Goal: Check status

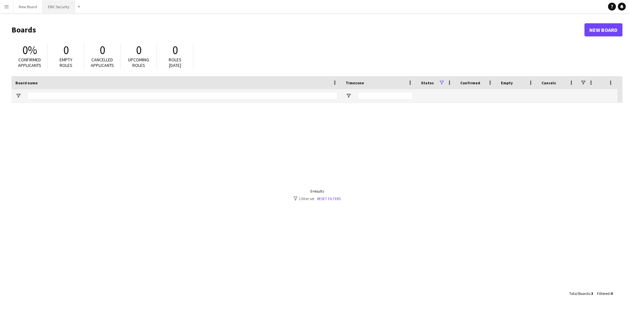
click at [60, 11] on button "EWC Security Close" at bounding box center [59, 6] width 32 height 13
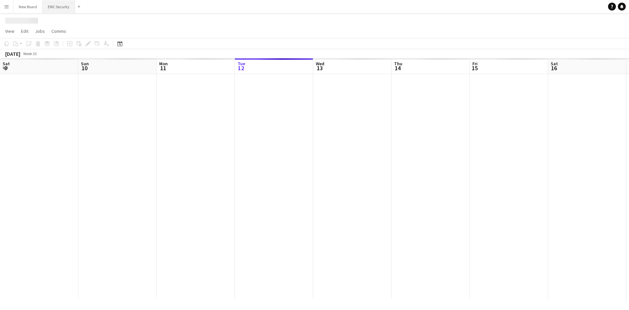
scroll to position [0, 157]
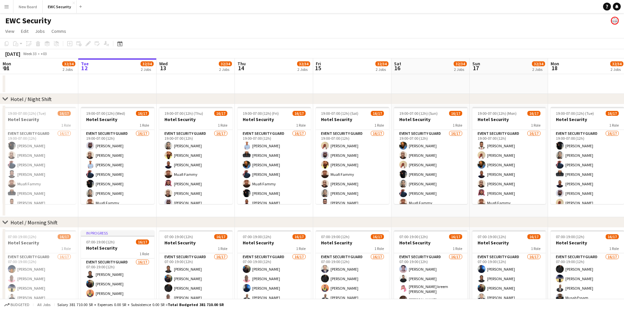
click at [0, 6] on button "Menu" at bounding box center [6, 6] width 13 height 13
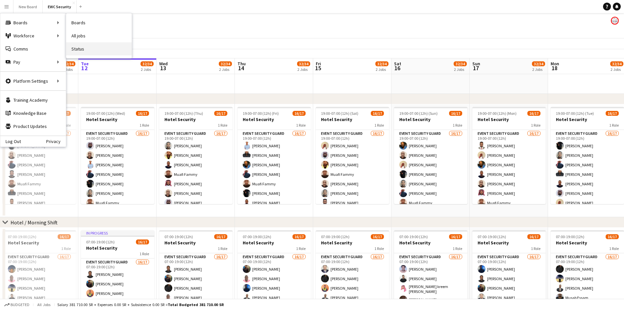
click at [101, 48] on link "Status" at bounding box center [99, 48] width 66 height 13
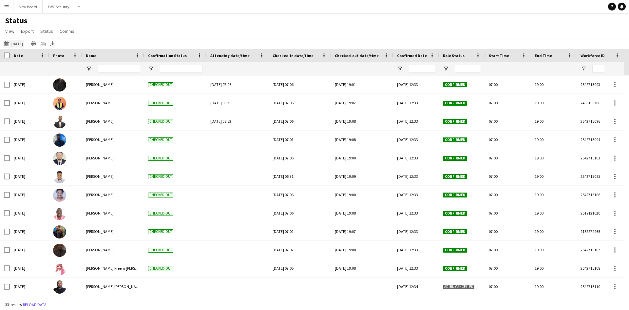
click at [19, 47] on button "[DATE] to [DATE] [DATE]" at bounding box center [14, 44] width 22 height 8
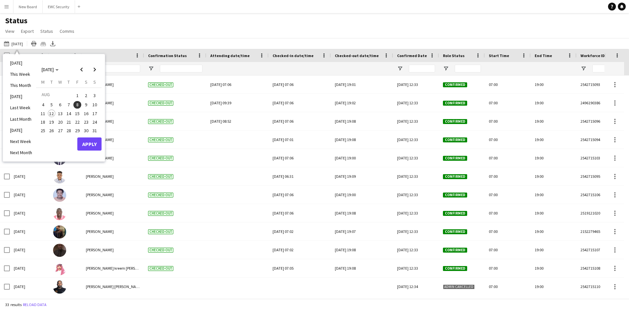
click at [47, 104] on span "4" at bounding box center [43, 105] width 8 height 8
click at [83, 148] on button "Apply" at bounding box center [89, 143] width 24 height 13
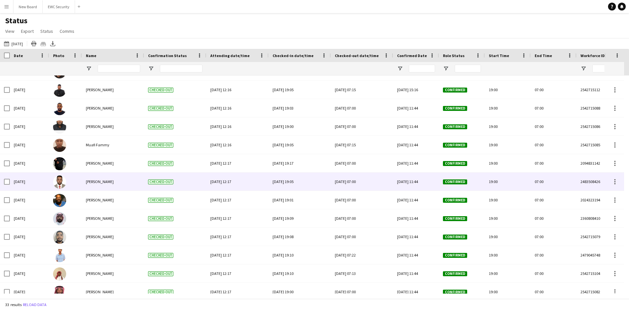
scroll to position [388, 0]
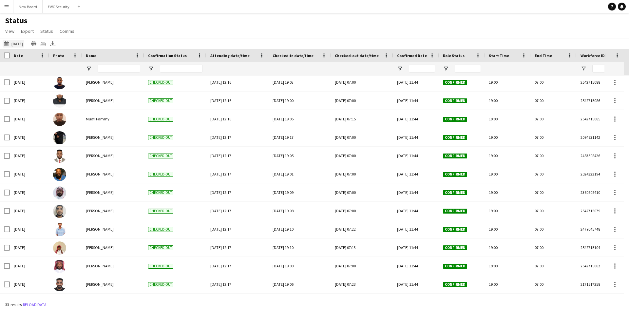
click at [7, 47] on button "[DATE] to [DATE] [DATE]" at bounding box center [14, 44] width 22 height 8
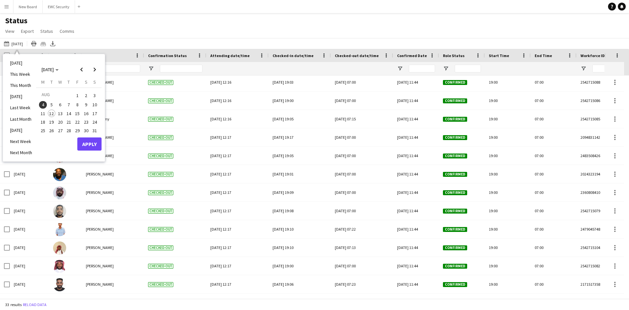
click at [53, 104] on span "5" at bounding box center [52, 105] width 8 height 8
click at [86, 145] on button "Apply" at bounding box center [89, 143] width 24 height 13
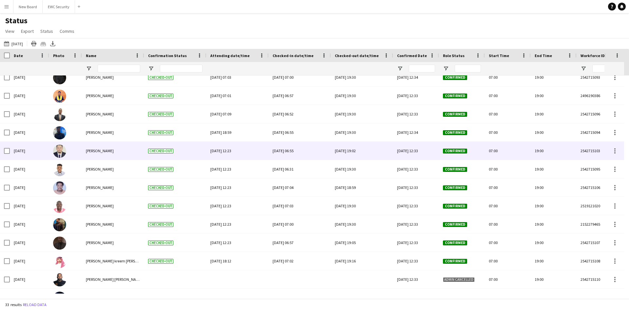
scroll to position [0, 0]
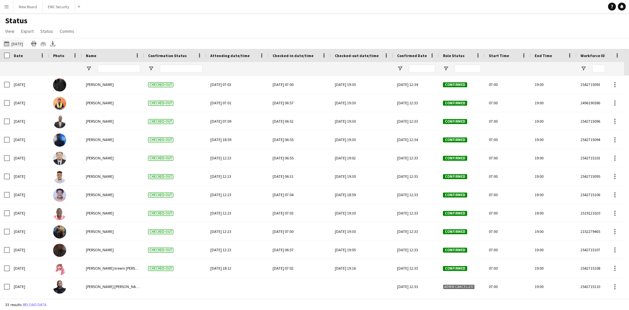
click at [17, 46] on button "[DATE] to [DATE] [DATE]" at bounding box center [14, 44] width 22 height 8
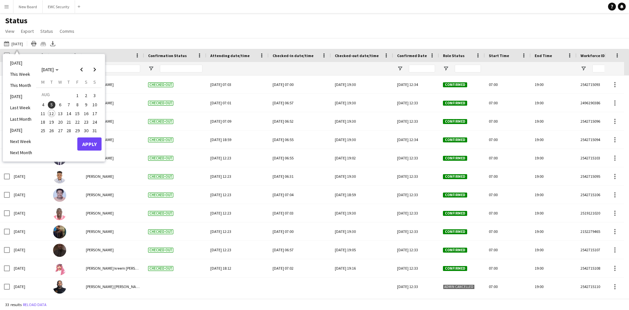
click at [61, 104] on span "6" at bounding box center [60, 105] width 8 height 8
click at [91, 148] on button "Apply" at bounding box center [89, 143] width 24 height 13
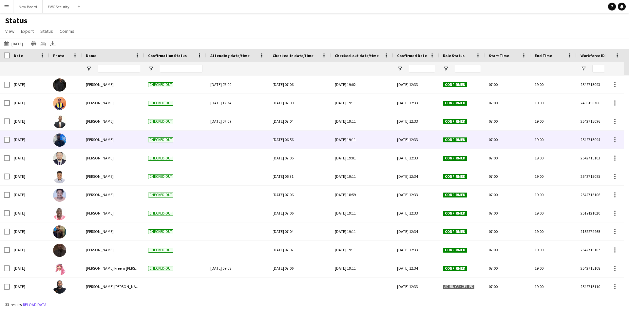
click at [228, 139] on div at bounding box center [237, 139] width 54 height 18
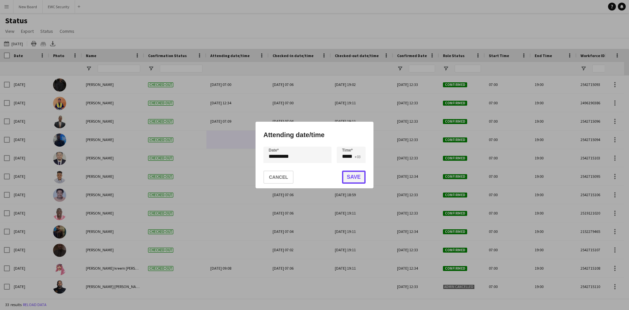
drag, startPoint x: 352, startPoint y: 175, endPoint x: 240, endPoint y: 163, distance: 112.3
click at [351, 175] on button "Save" at bounding box center [354, 176] width 24 height 13
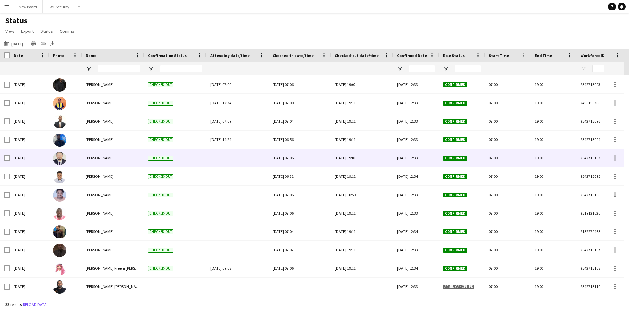
click at [221, 156] on div at bounding box center [237, 158] width 54 height 18
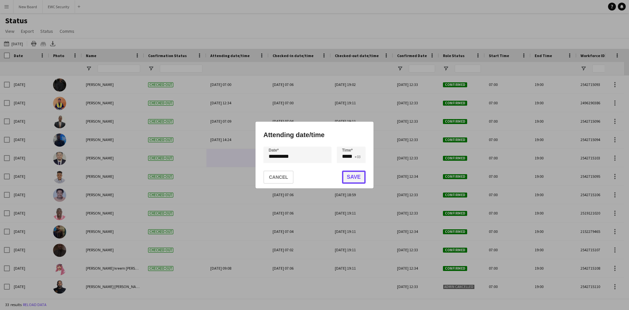
click at [356, 177] on button "Save" at bounding box center [354, 176] width 24 height 13
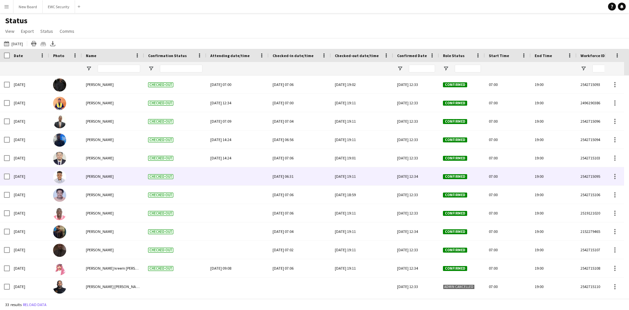
click at [233, 171] on div at bounding box center [237, 176] width 54 height 18
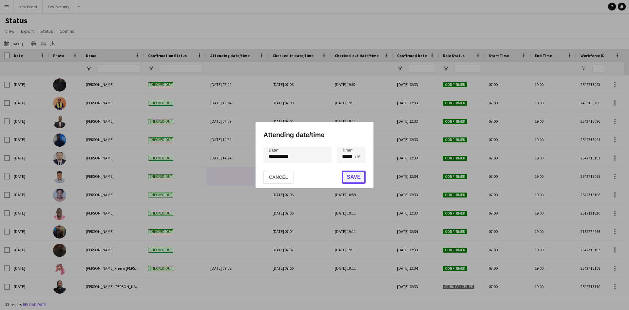
click at [353, 181] on button "Save" at bounding box center [354, 176] width 24 height 13
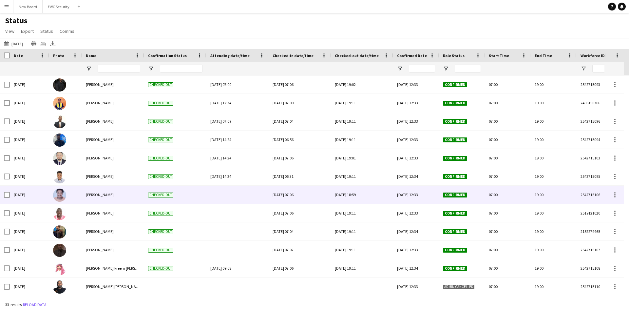
click at [226, 192] on div at bounding box center [237, 194] width 54 height 18
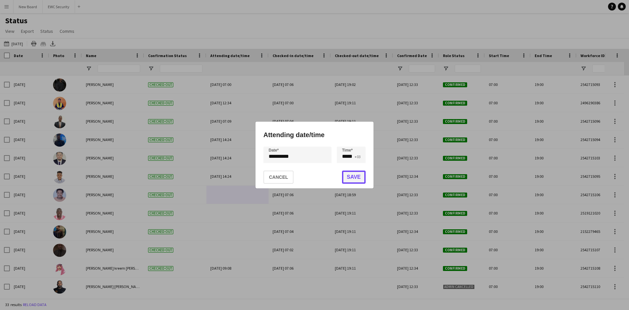
click at [361, 174] on button "Save" at bounding box center [354, 176] width 24 height 13
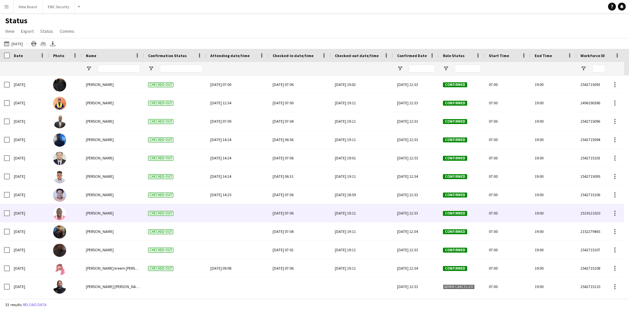
click at [223, 210] on div at bounding box center [237, 213] width 54 height 18
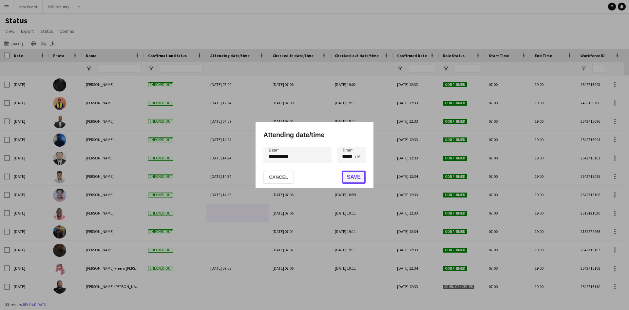
click at [354, 180] on button "Save" at bounding box center [354, 176] width 24 height 13
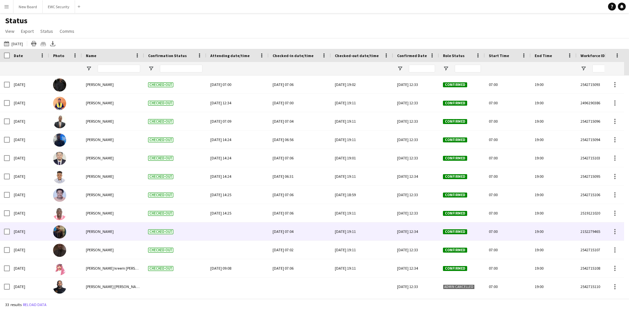
click at [227, 230] on div at bounding box center [237, 231] width 54 height 18
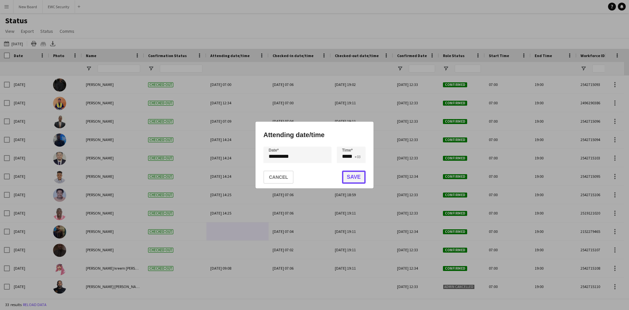
click at [345, 173] on button "Save" at bounding box center [354, 176] width 24 height 13
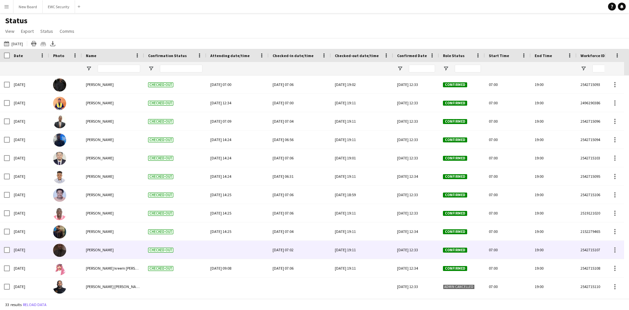
click at [229, 254] on div at bounding box center [237, 249] width 54 height 18
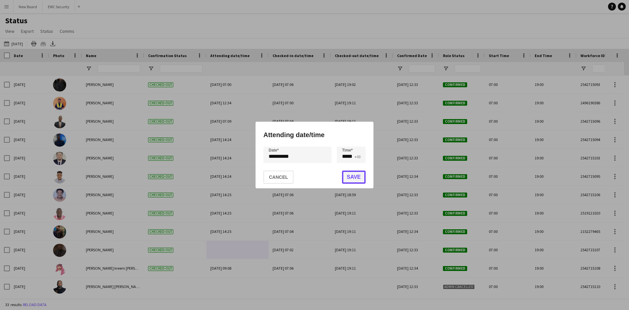
click at [351, 176] on button "Save" at bounding box center [354, 176] width 24 height 13
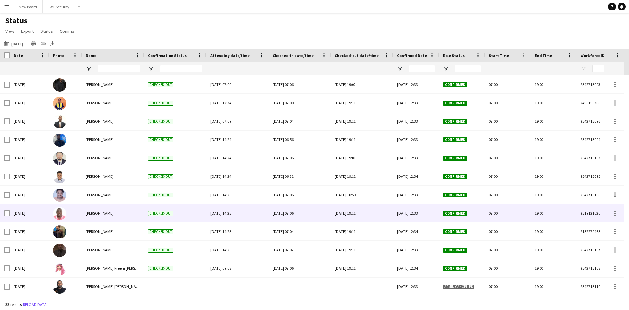
scroll to position [98, 0]
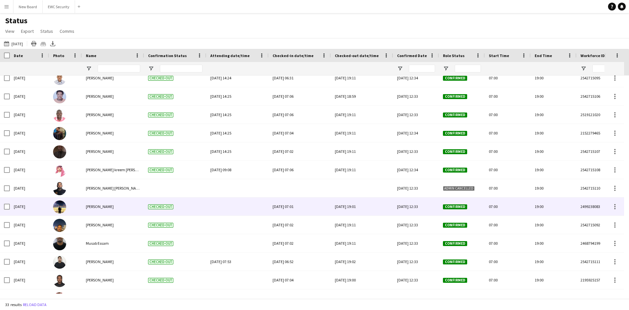
click at [215, 205] on div at bounding box center [237, 206] width 54 height 18
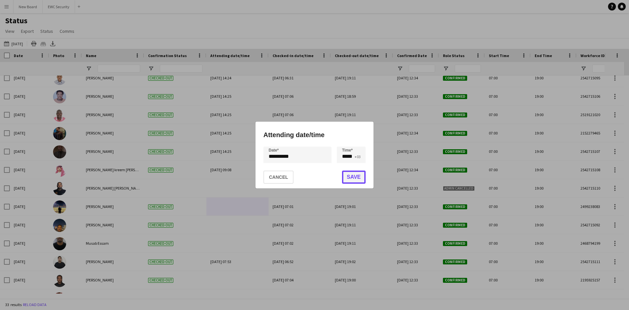
drag, startPoint x: 344, startPoint y: 180, endPoint x: 228, endPoint y: 209, distance: 119.2
click at [343, 180] on button "Save" at bounding box center [354, 176] width 24 height 13
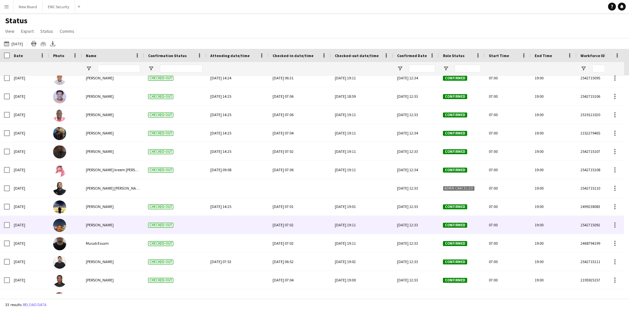
click at [215, 223] on div at bounding box center [237, 225] width 54 height 18
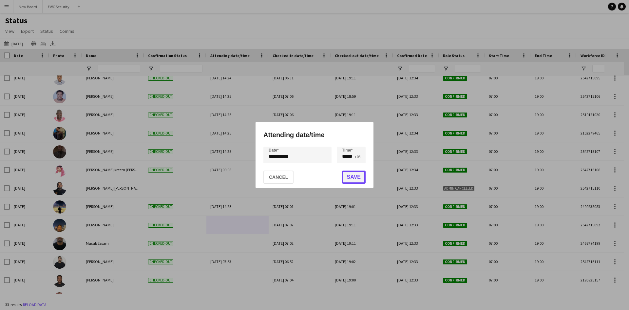
click at [348, 181] on button "Save" at bounding box center [354, 176] width 24 height 13
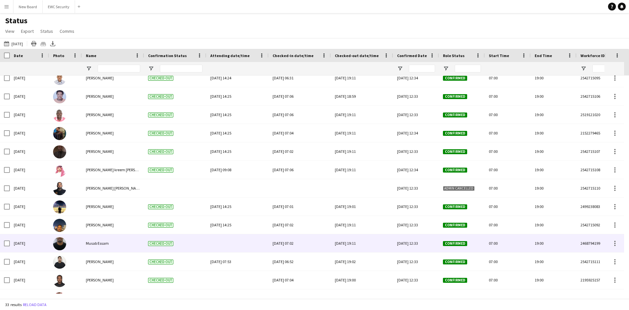
click at [242, 239] on div at bounding box center [237, 243] width 54 height 18
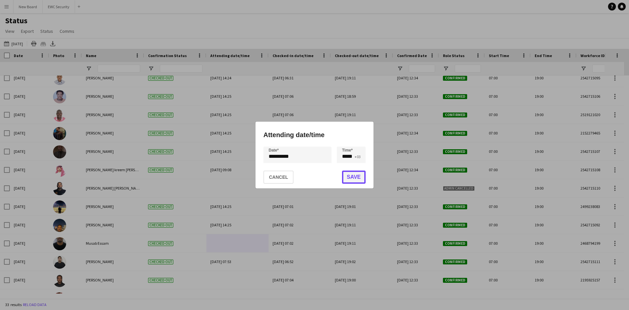
click at [348, 176] on button "Save" at bounding box center [354, 176] width 24 height 13
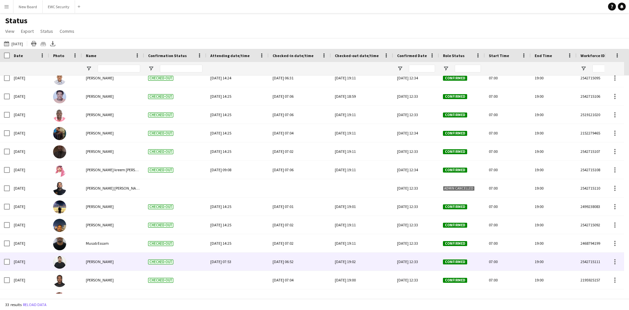
scroll to position [0, 0]
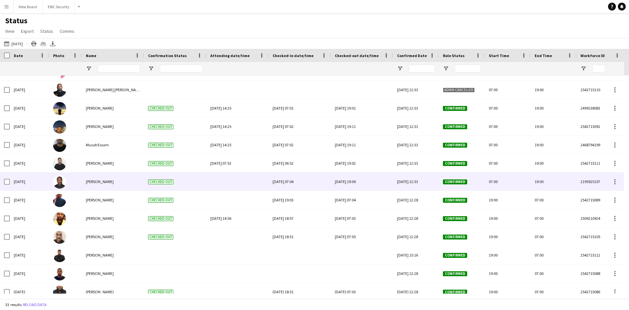
click at [216, 180] on div at bounding box center [237, 181] width 54 height 18
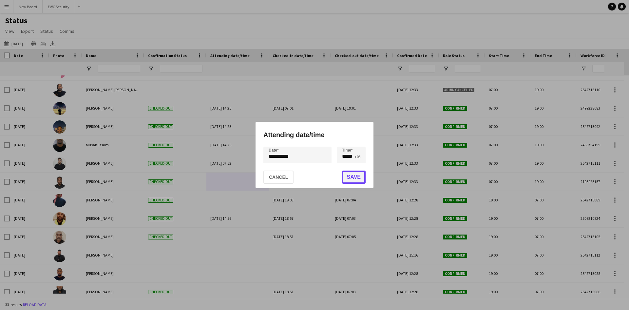
click at [351, 179] on button "Save" at bounding box center [354, 176] width 24 height 13
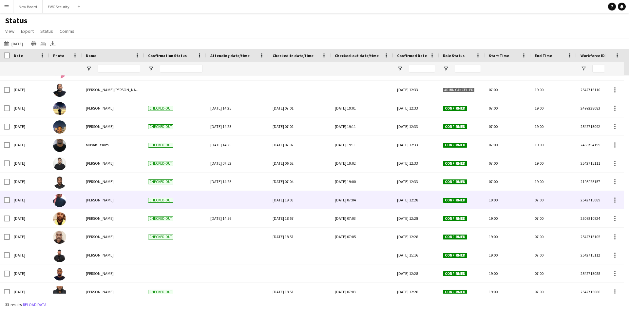
click at [216, 205] on div at bounding box center [237, 200] width 54 height 18
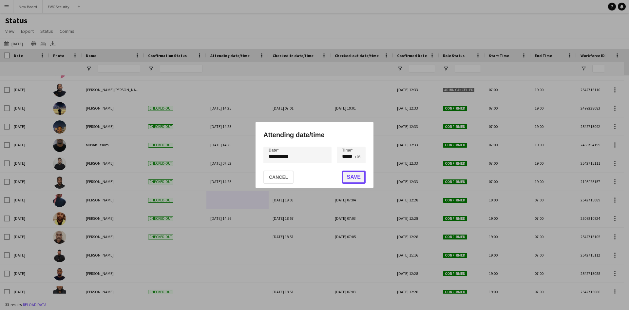
click at [353, 174] on button "Save" at bounding box center [354, 176] width 24 height 13
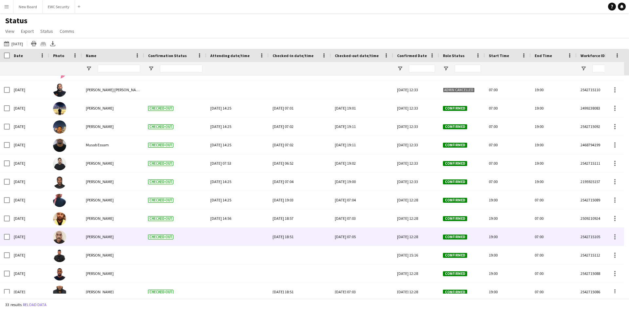
click at [229, 242] on div at bounding box center [237, 236] width 54 height 18
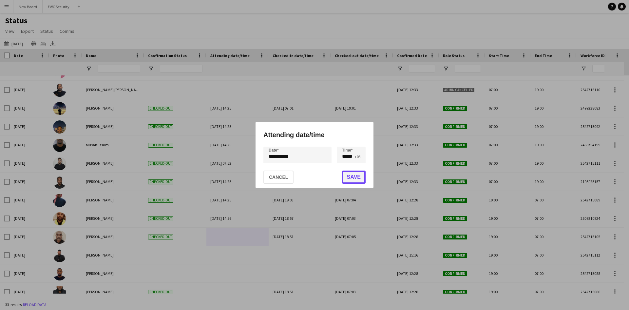
click at [352, 178] on button "Save" at bounding box center [354, 176] width 24 height 13
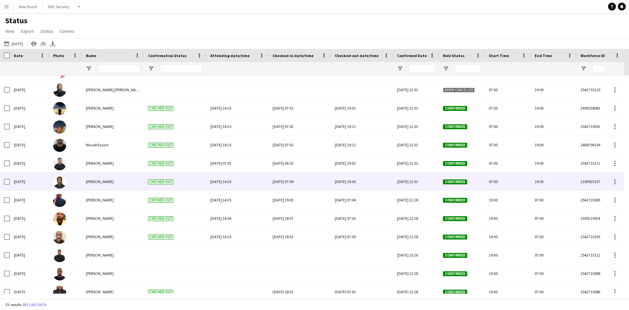
scroll to position [369, 0]
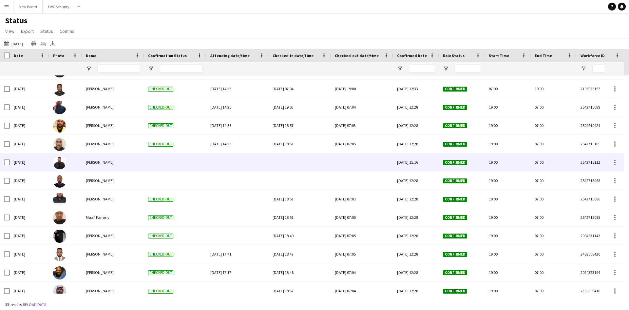
click at [229, 162] on div at bounding box center [237, 162] width 54 height 18
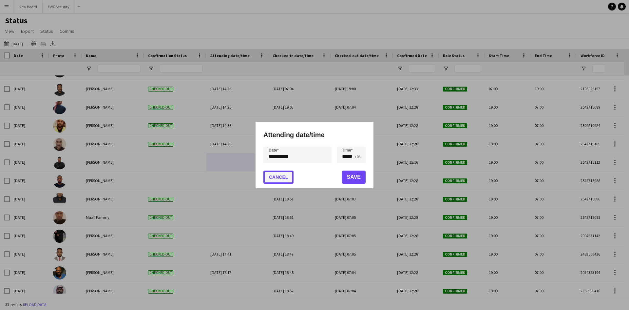
click at [282, 180] on button "Cancel" at bounding box center [278, 176] width 30 height 13
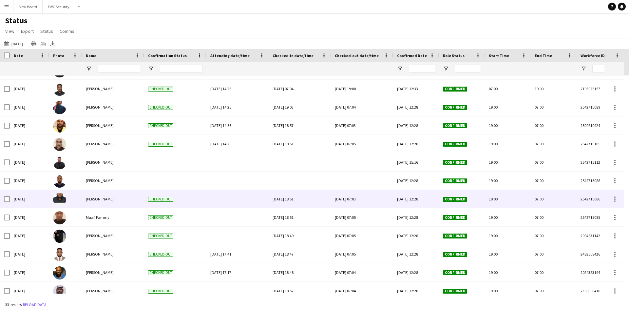
click at [223, 199] on div at bounding box center [237, 199] width 54 height 18
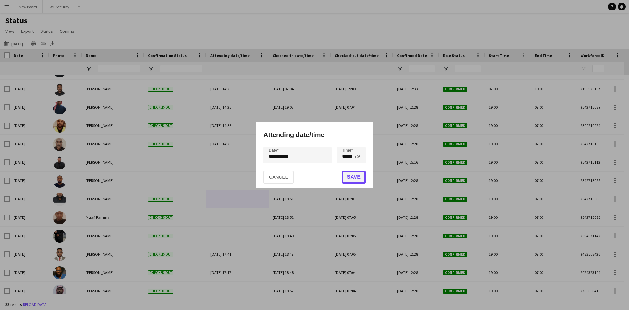
click at [345, 174] on button "Save" at bounding box center [354, 176] width 24 height 13
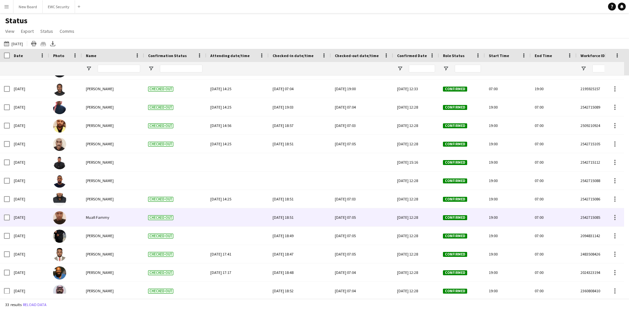
click at [224, 213] on div at bounding box center [237, 217] width 54 height 18
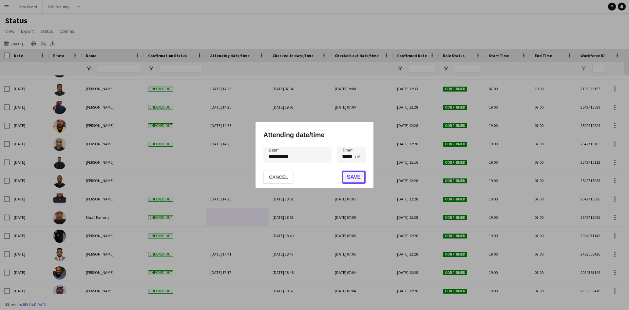
click at [350, 175] on button "Save" at bounding box center [354, 176] width 24 height 13
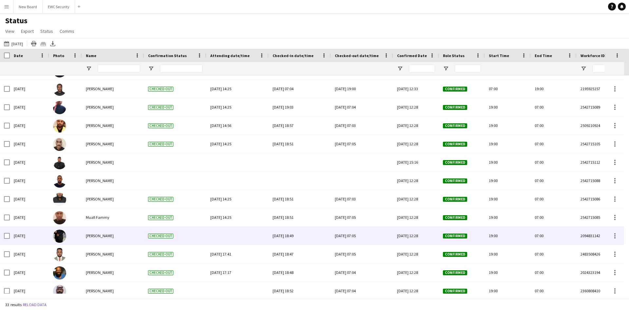
click at [228, 238] on div at bounding box center [237, 235] width 54 height 18
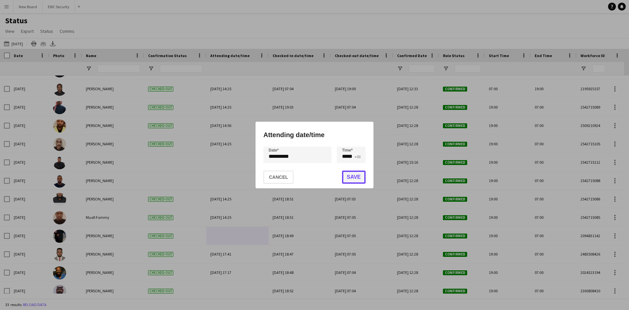
click at [355, 175] on button "Save" at bounding box center [354, 176] width 24 height 13
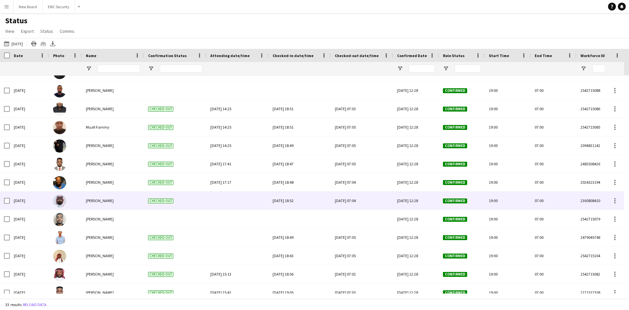
scroll to position [388, 0]
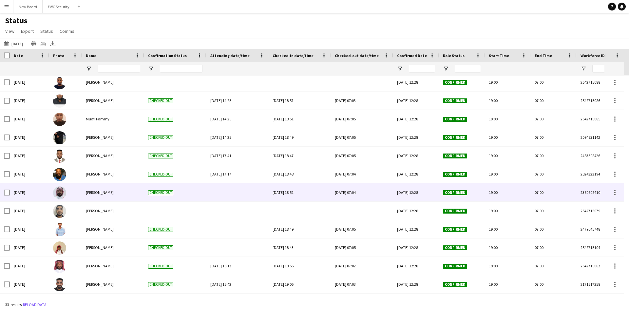
click at [232, 196] on div at bounding box center [237, 192] width 54 height 18
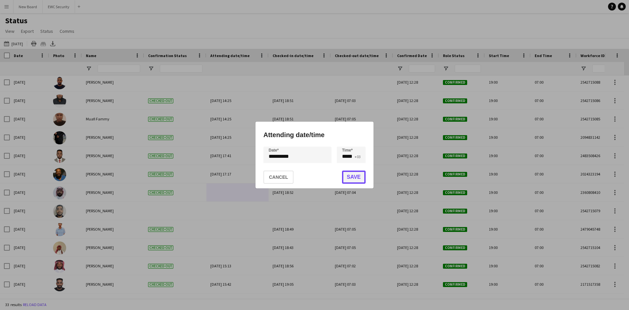
click at [355, 174] on button "Save" at bounding box center [354, 176] width 24 height 13
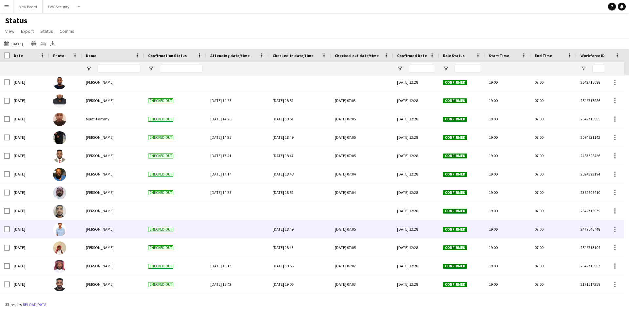
click at [228, 232] on div at bounding box center [237, 229] width 54 height 18
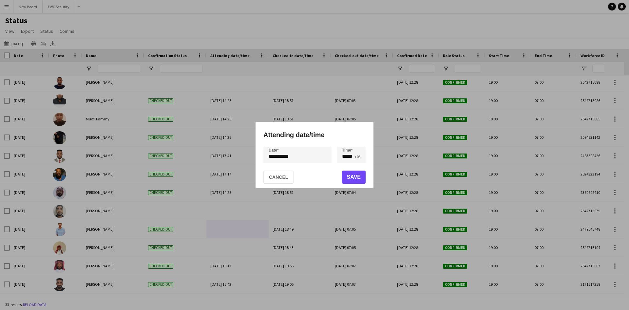
click at [341, 177] on mat-dialog-actions "Cancel Save" at bounding box center [314, 176] width 102 height 23
click at [354, 170] on button "Save" at bounding box center [354, 176] width 24 height 13
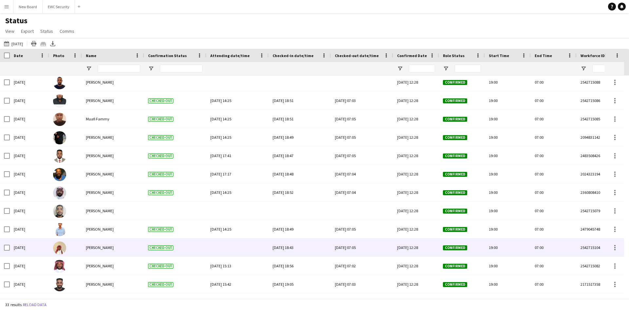
click at [225, 249] on div at bounding box center [237, 247] width 54 height 18
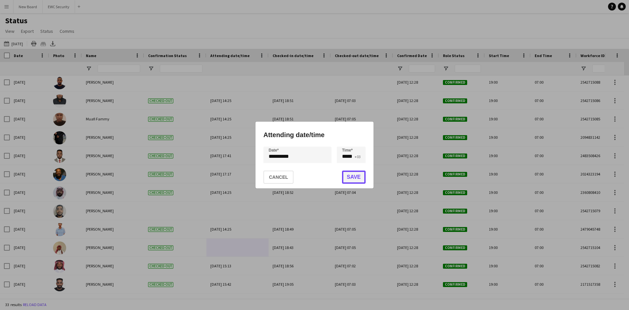
drag, startPoint x: 355, startPoint y: 175, endPoint x: 331, endPoint y: 182, distance: 25.1
click at [355, 175] on button "Save" at bounding box center [354, 176] width 24 height 13
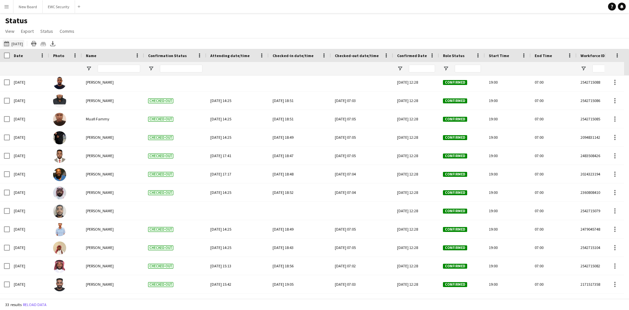
click at [15, 42] on button "[DATE] to [DATE] [DATE]" at bounding box center [14, 44] width 22 height 8
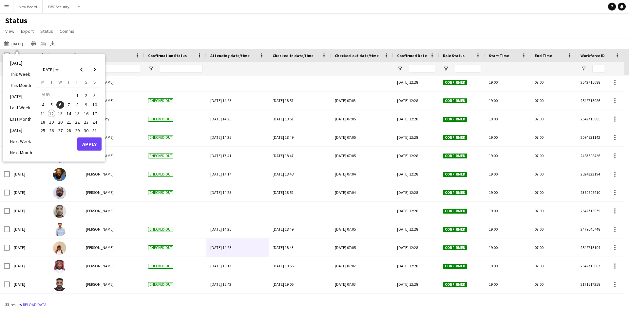
click at [69, 103] on span "7" at bounding box center [69, 105] width 8 height 8
click at [101, 145] on button "Apply" at bounding box center [89, 143] width 24 height 13
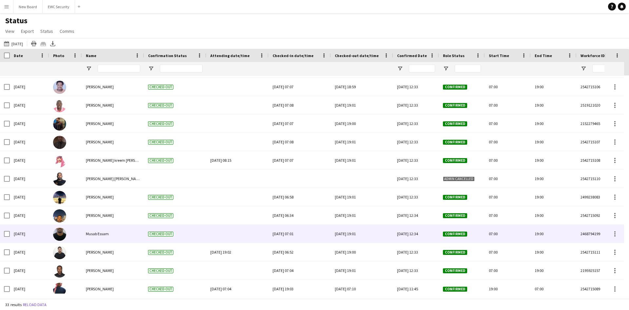
scroll to position [0, 0]
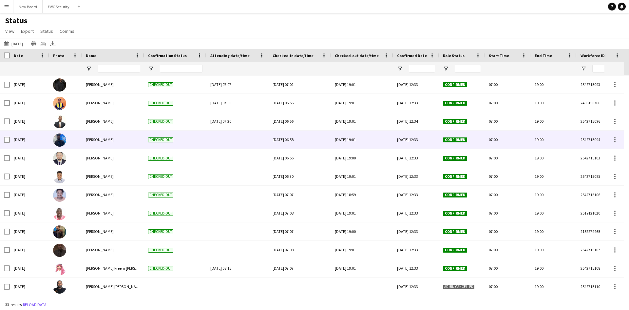
click at [227, 142] on div at bounding box center [237, 139] width 54 height 18
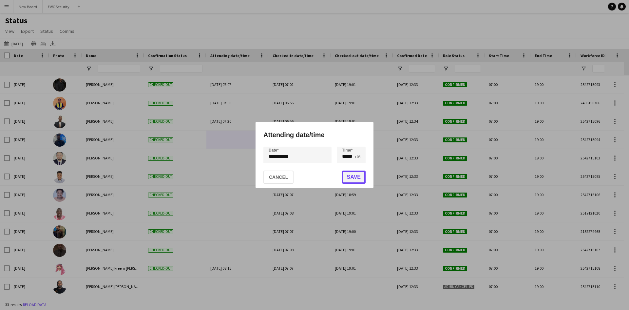
click at [363, 173] on button "Save" at bounding box center [354, 176] width 24 height 13
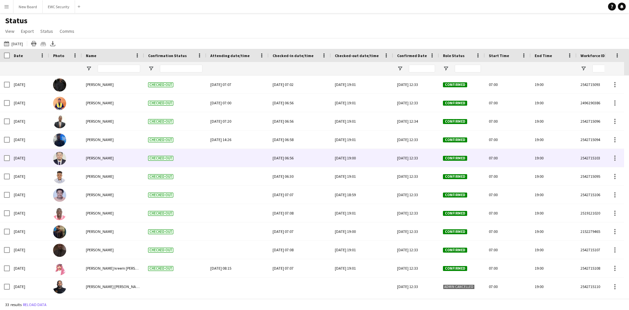
click at [224, 156] on div at bounding box center [237, 158] width 54 height 18
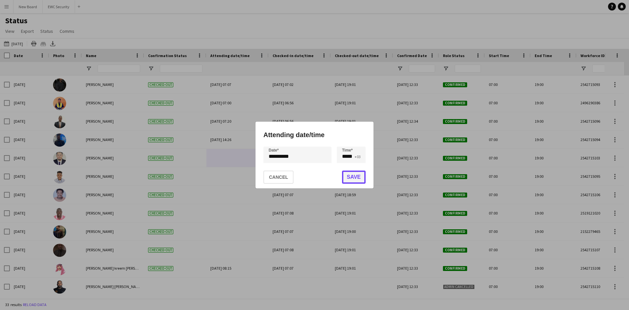
click at [353, 177] on button "Save" at bounding box center [354, 176] width 24 height 13
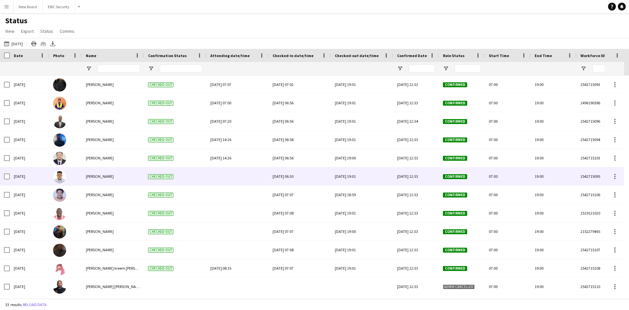
click at [242, 177] on div at bounding box center [237, 176] width 54 height 18
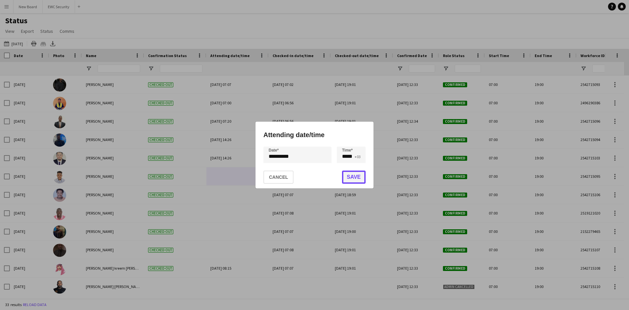
click at [354, 180] on button "Save" at bounding box center [354, 176] width 24 height 13
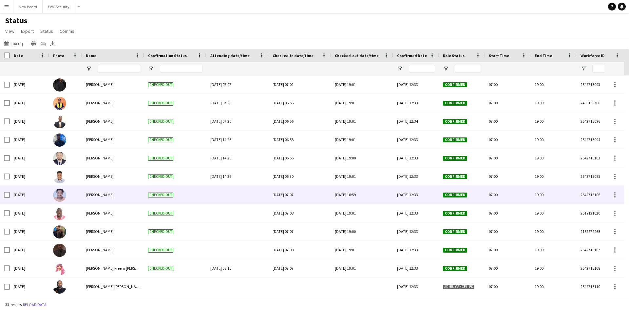
click at [224, 190] on div at bounding box center [237, 194] width 54 height 18
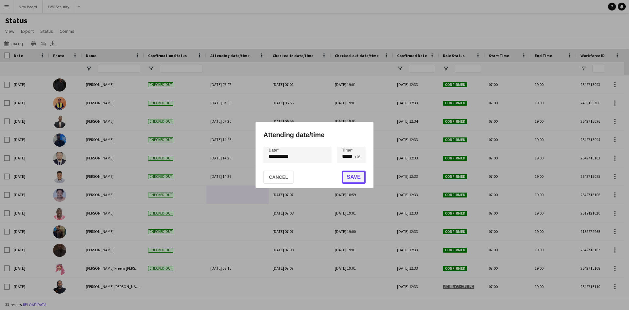
click at [355, 178] on button "Save" at bounding box center [354, 176] width 24 height 13
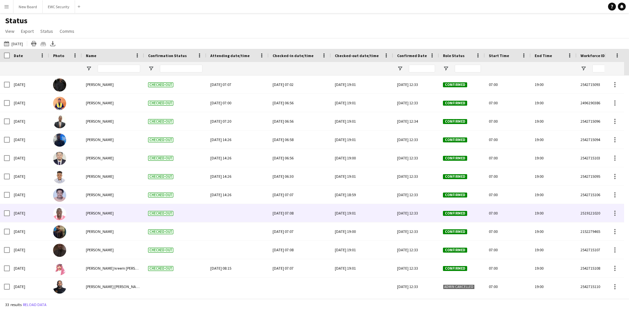
click at [223, 207] on div at bounding box center [237, 213] width 54 height 18
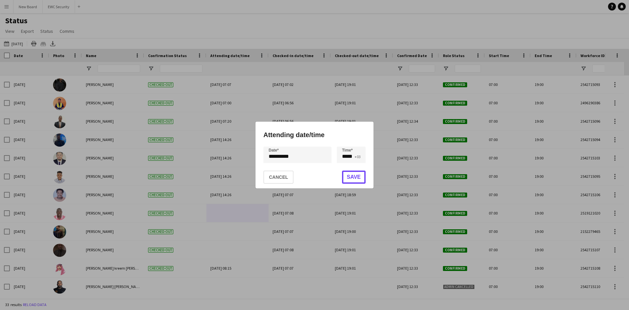
drag, startPoint x: 351, startPoint y: 176, endPoint x: 303, endPoint y: 192, distance: 51.2
click at [350, 176] on button "Save" at bounding box center [354, 176] width 24 height 13
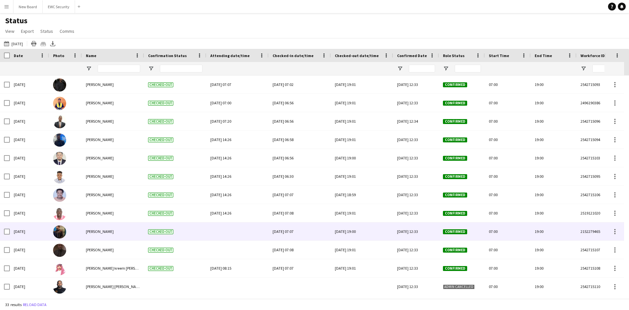
click at [235, 228] on div at bounding box center [237, 231] width 54 height 18
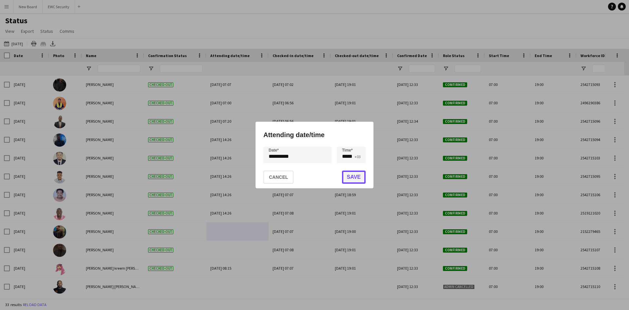
drag, startPoint x: 348, startPoint y: 176, endPoint x: 319, endPoint y: 188, distance: 31.7
click at [348, 176] on button "Save" at bounding box center [354, 176] width 24 height 13
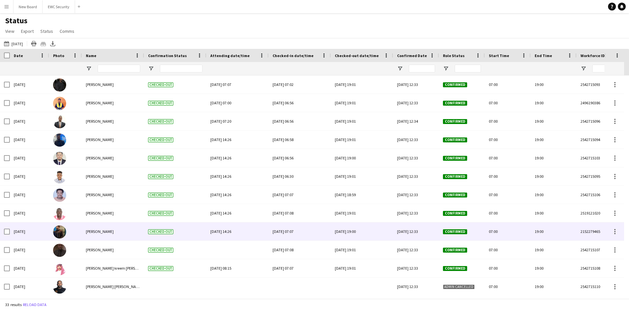
click at [231, 240] on div "[DATE] 14:26" at bounding box center [237, 231] width 54 height 18
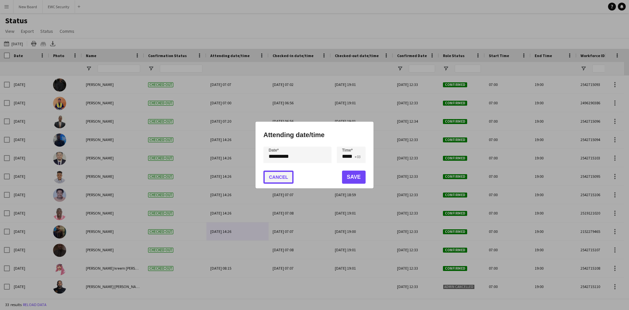
click at [280, 183] on button "Cancel" at bounding box center [278, 176] width 30 height 13
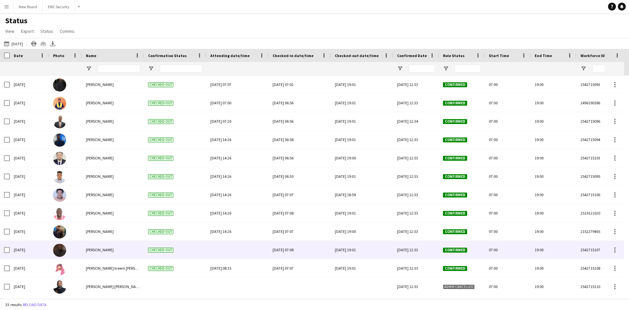
click at [237, 250] on div at bounding box center [237, 249] width 54 height 18
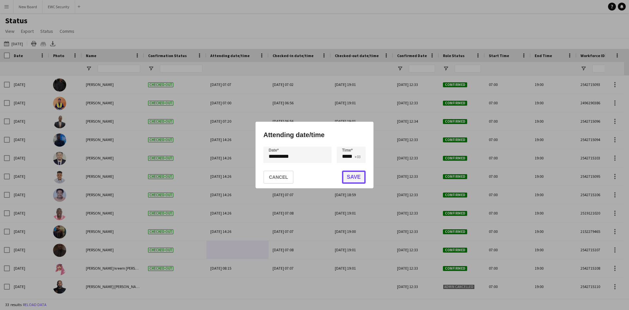
click at [353, 179] on button "Save" at bounding box center [354, 176] width 24 height 13
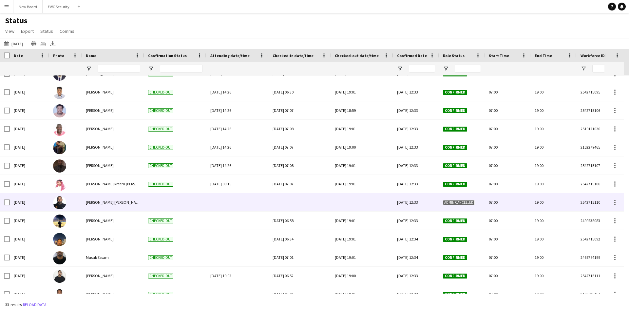
scroll to position [98, 0]
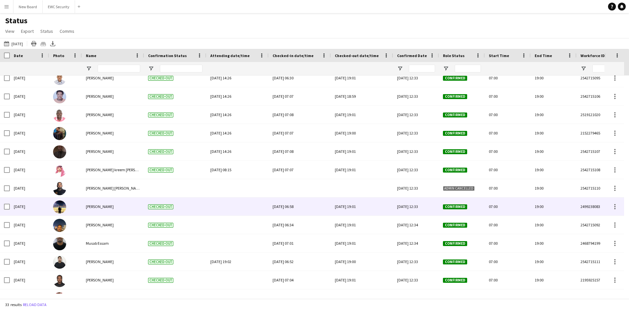
click at [228, 211] on div at bounding box center [237, 206] width 54 height 18
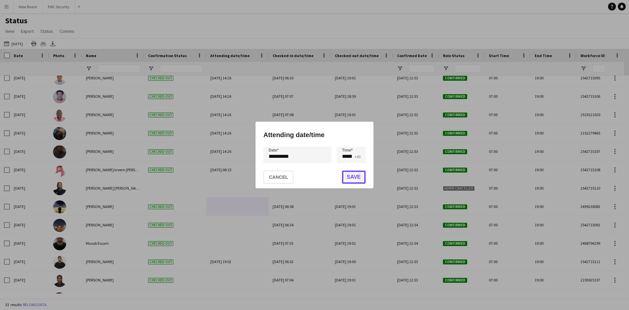
click at [361, 183] on button "Save" at bounding box center [354, 176] width 24 height 13
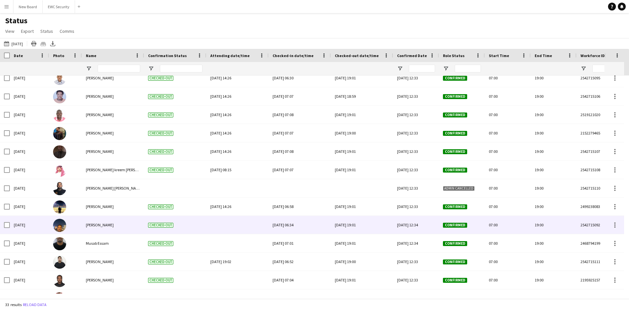
click at [222, 226] on div at bounding box center [237, 225] width 54 height 18
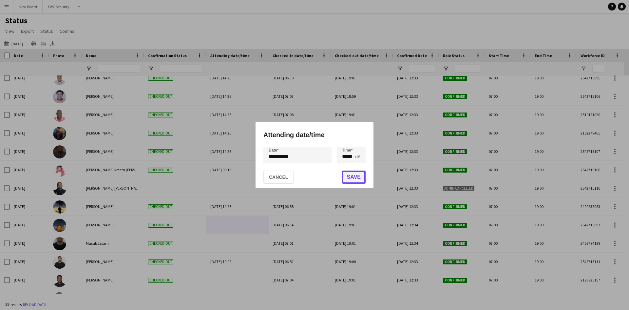
click at [351, 180] on button "Save" at bounding box center [354, 176] width 24 height 13
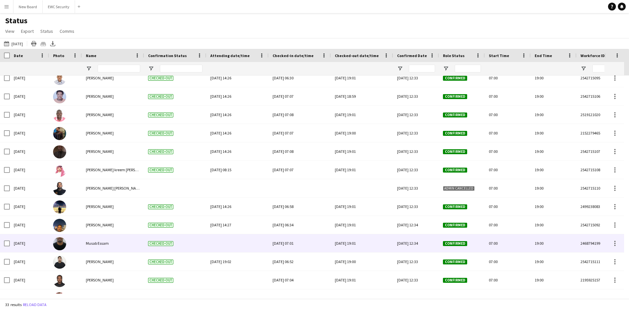
click at [244, 242] on div at bounding box center [237, 243] width 54 height 18
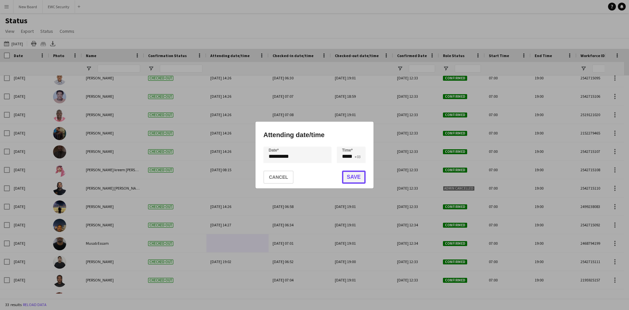
click at [348, 179] on button "Save" at bounding box center [354, 176] width 24 height 13
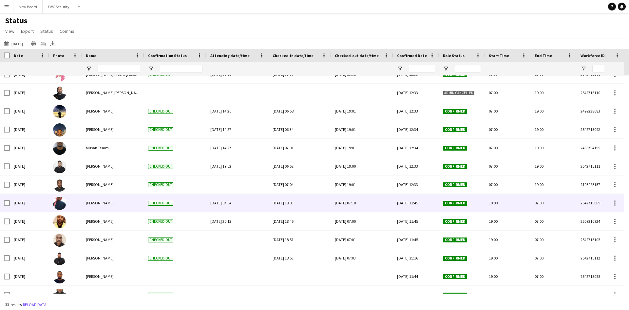
scroll to position [197, 0]
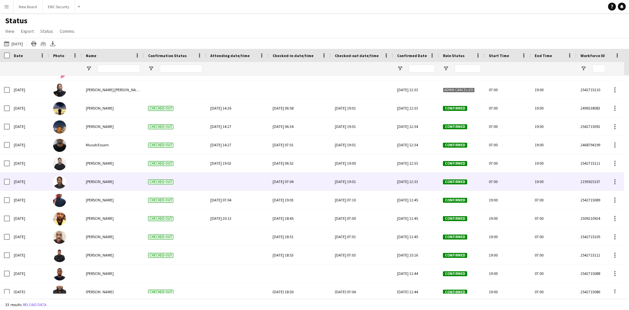
click at [232, 183] on div at bounding box center [237, 181] width 54 height 18
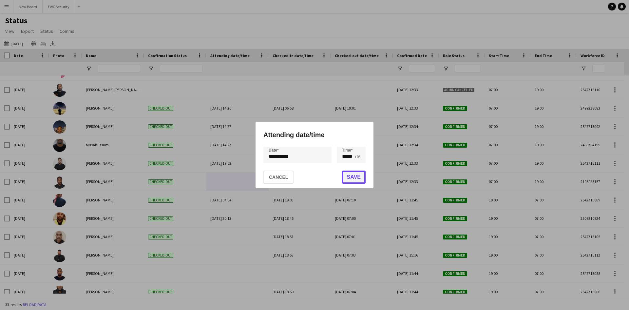
click at [354, 178] on button "Save" at bounding box center [354, 176] width 24 height 13
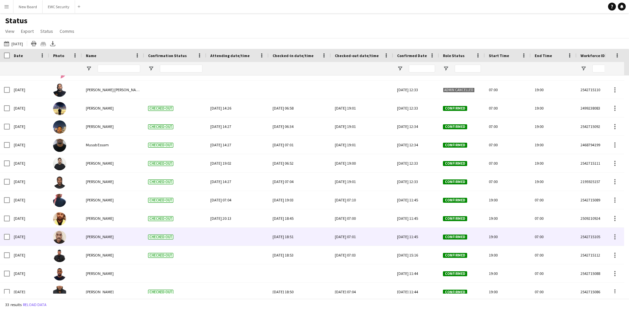
click at [227, 241] on div at bounding box center [237, 236] width 54 height 18
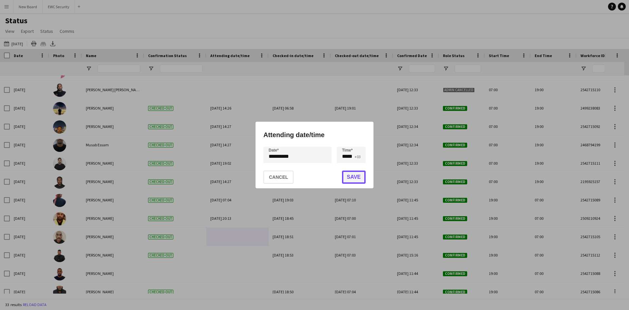
click at [352, 179] on button "Save" at bounding box center [354, 176] width 24 height 13
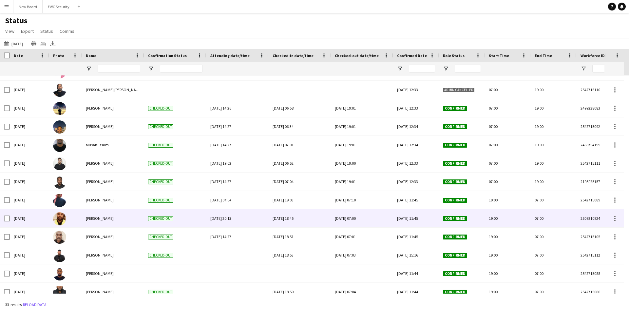
scroll to position [295, 0]
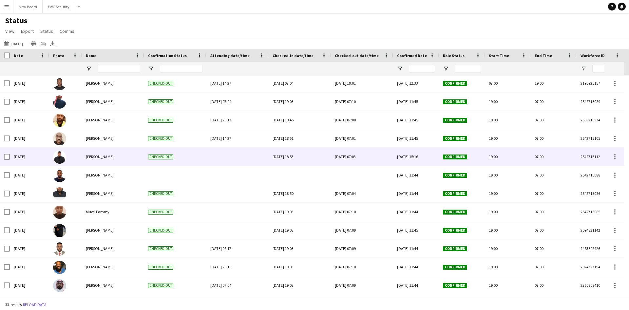
click at [241, 160] on div at bounding box center [237, 156] width 54 height 18
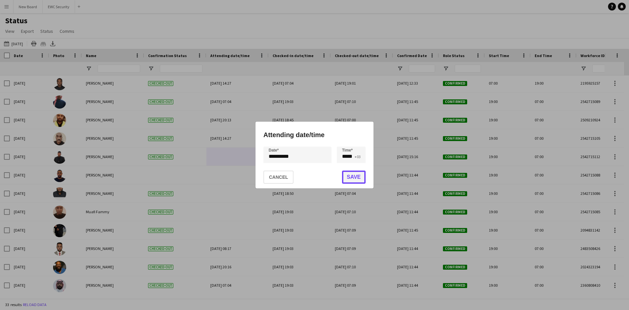
click at [347, 179] on button "Save" at bounding box center [354, 176] width 24 height 13
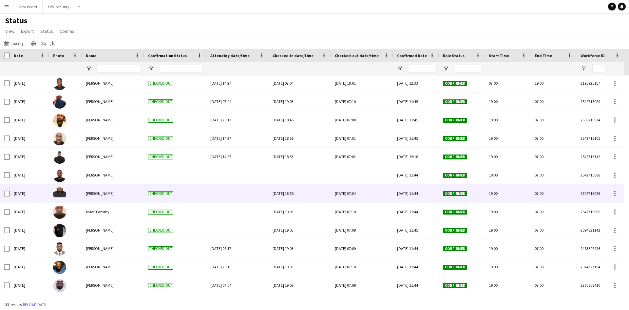
click at [221, 195] on div at bounding box center [237, 193] width 54 height 18
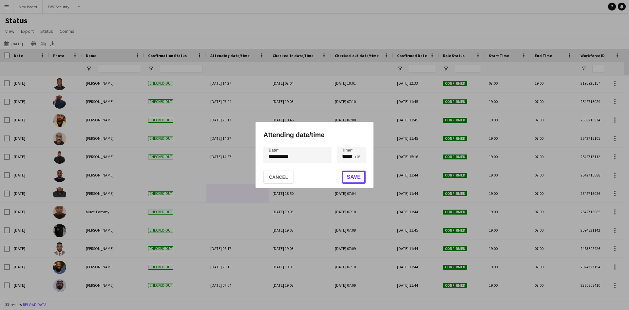
drag, startPoint x: 348, startPoint y: 177, endPoint x: 338, endPoint y: 179, distance: 10.3
click at [346, 177] on button "Save" at bounding box center [354, 176] width 24 height 13
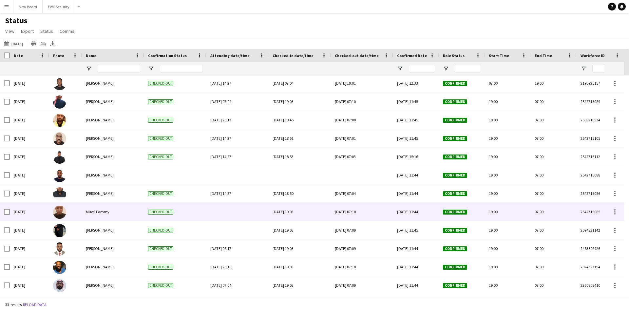
click at [241, 210] on div at bounding box center [237, 211] width 54 height 18
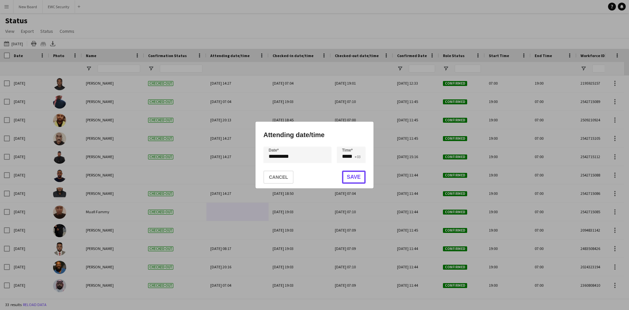
drag, startPoint x: 359, startPoint y: 174, endPoint x: 308, endPoint y: 190, distance: 54.2
click at [358, 174] on button "Save" at bounding box center [354, 176] width 24 height 13
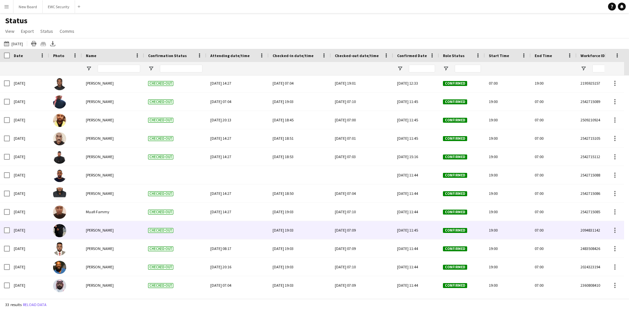
click at [224, 234] on div at bounding box center [237, 230] width 54 height 18
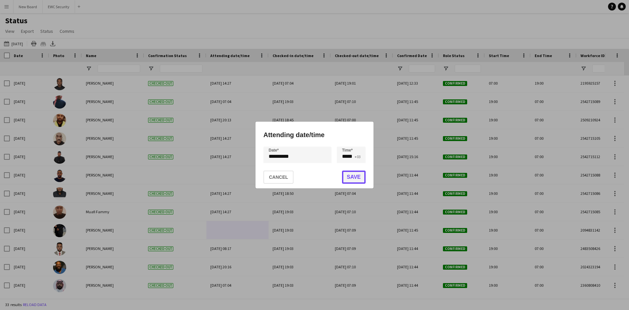
click at [350, 180] on button "Save" at bounding box center [354, 176] width 24 height 13
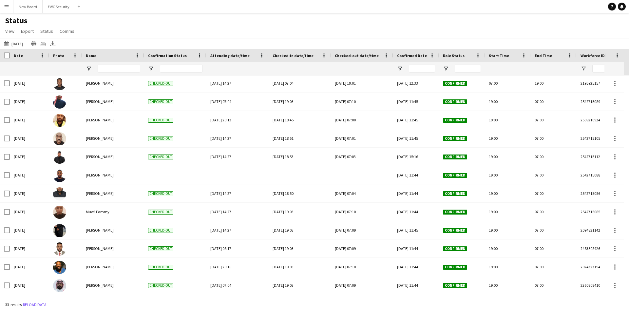
scroll to position [388, 0]
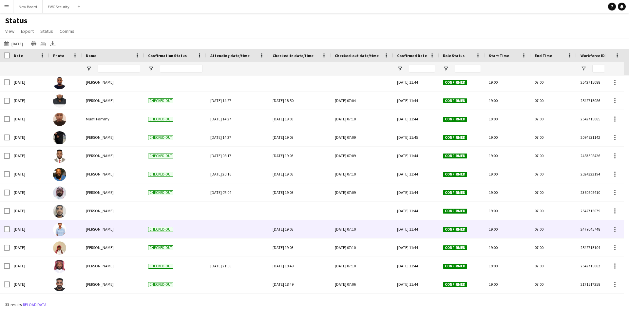
click at [234, 233] on div at bounding box center [237, 229] width 54 height 18
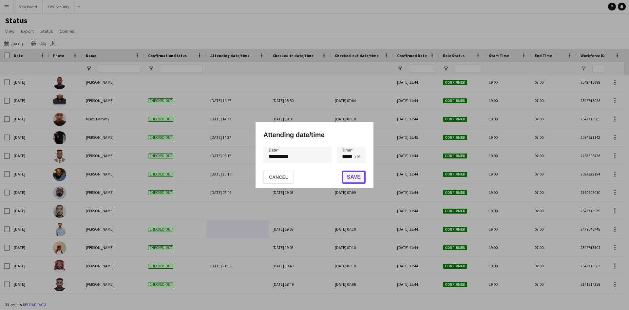
click at [351, 176] on button "Save" at bounding box center [354, 176] width 24 height 13
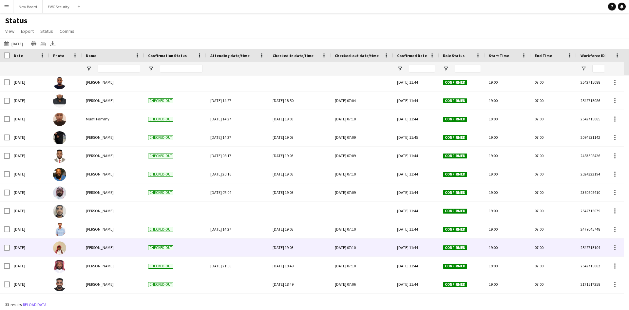
click at [234, 245] on div at bounding box center [237, 247] width 54 height 18
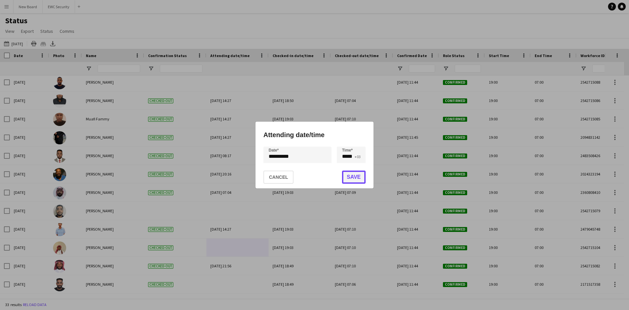
click at [346, 177] on button "Save" at bounding box center [354, 176] width 24 height 13
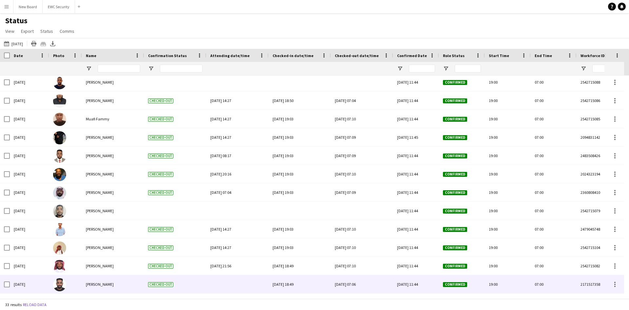
click at [235, 282] on div at bounding box center [237, 284] width 54 height 18
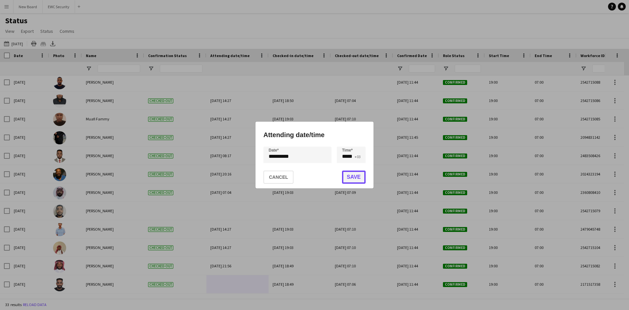
click at [356, 176] on button "Save" at bounding box center [354, 176] width 24 height 13
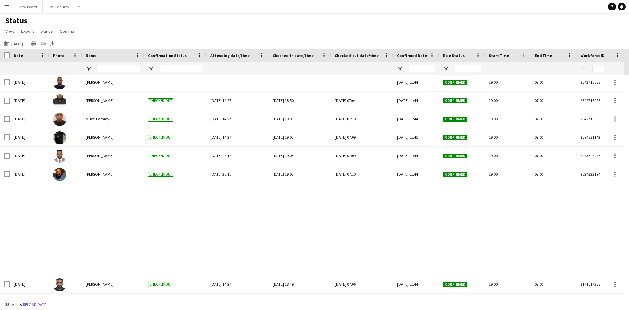
scroll to position [0, 0]
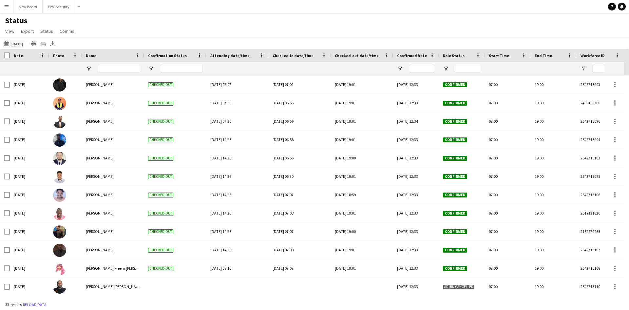
click at [20, 46] on button "[DATE] to [DATE] [DATE]" at bounding box center [14, 44] width 22 height 8
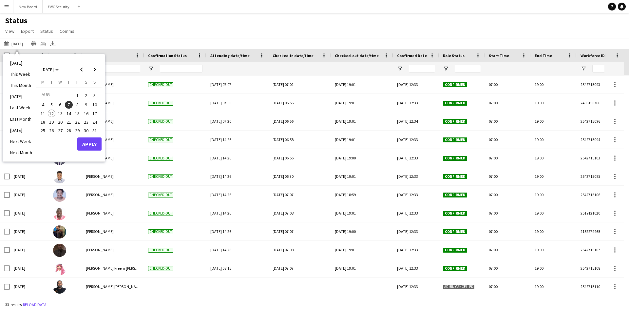
click at [78, 105] on span "8" at bounding box center [77, 105] width 8 height 8
click at [91, 142] on button "Apply" at bounding box center [89, 143] width 24 height 13
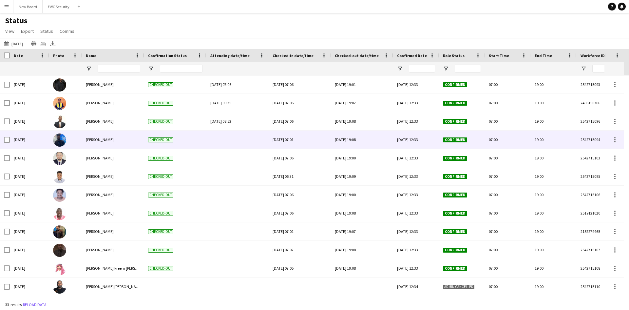
click at [236, 140] on div at bounding box center [237, 139] width 54 height 18
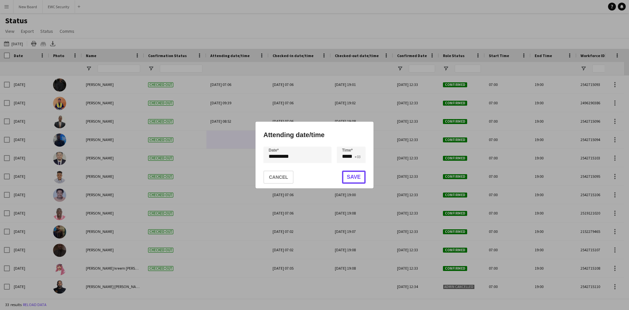
drag, startPoint x: 350, startPoint y: 171, endPoint x: 331, endPoint y: 171, distance: 18.3
click at [348, 171] on button "Save" at bounding box center [354, 176] width 24 height 13
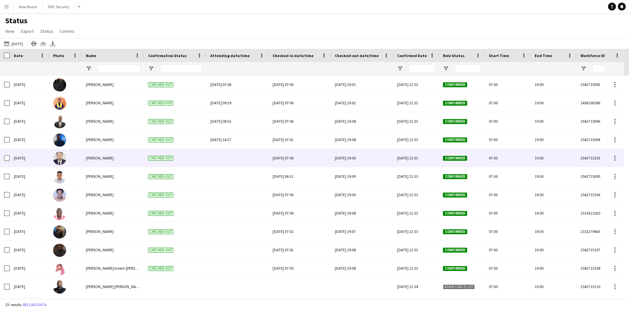
click at [230, 157] on div at bounding box center [237, 158] width 54 height 18
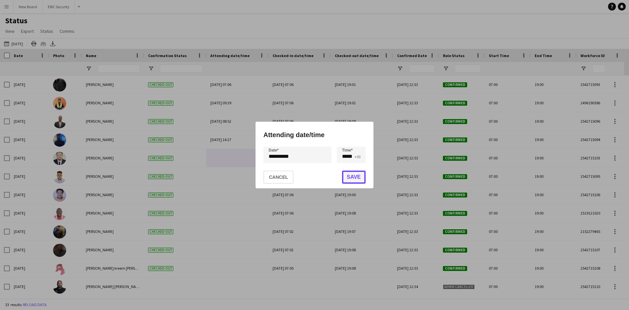
click at [354, 178] on button "Save" at bounding box center [354, 176] width 24 height 13
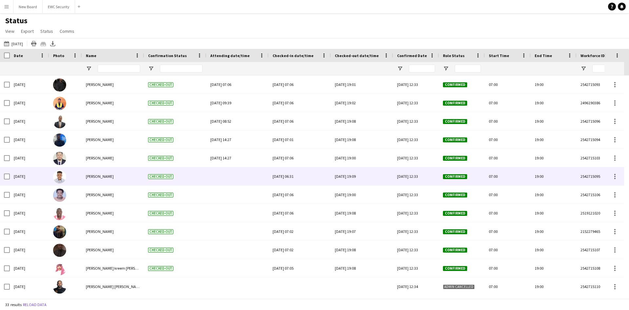
click at [237, 176] on div at bounding box center [237, 176] width 54 height 18
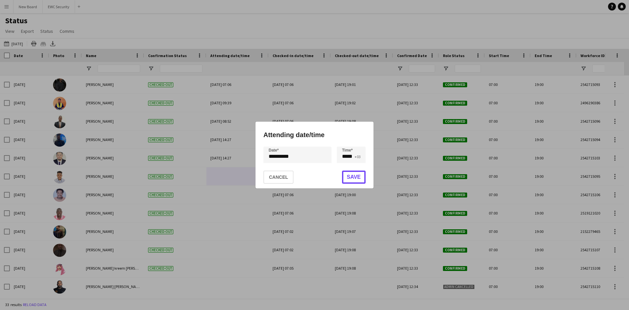
drag, startPoint x: 358, startPoint y: 180, endPoint x: 277, endPoint y: 186, distance: 81.1
click at [357, 180] on button "Save" at bounding box center [354, 176] width 24 height 13
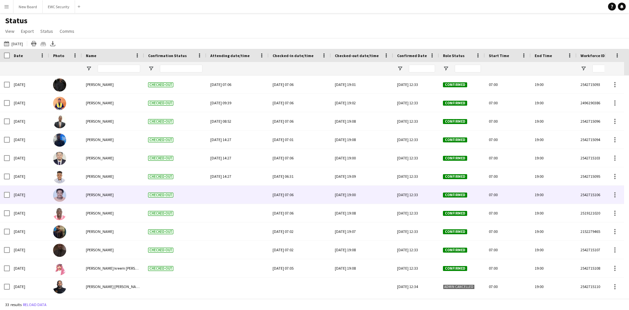
click at [236, 190] on div at bounding box center [237, 194] width 54 height 18
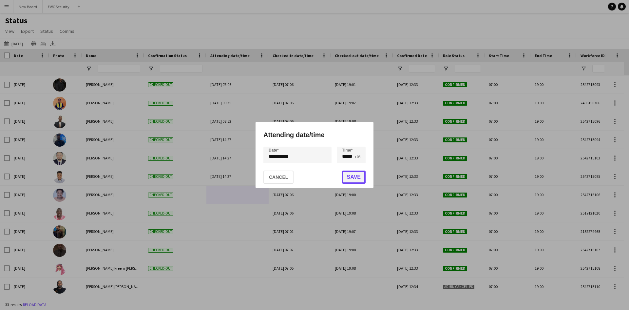
click at [349, 178] on button "Save" at bounding box center [354, 176] width 24 height 13
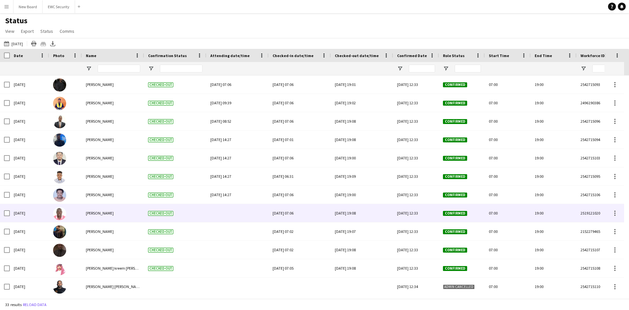
click at [238, 208] on div at bounding box center [237, 213] width 54 height 18
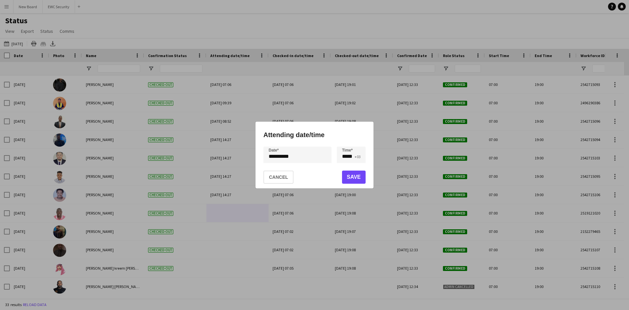
drag, startPoint x: 324, startPoint y: 135, endPoint x: 254, endPoint y: 132, distance: 69.8
click at [254, 132] on div "**********" at bounding box center [314, 155] width 629 height 310
copy div "Attending date/time"
click at [278, 181] on button "Cancel" at bounding box center [278, 176] width 30 height 13
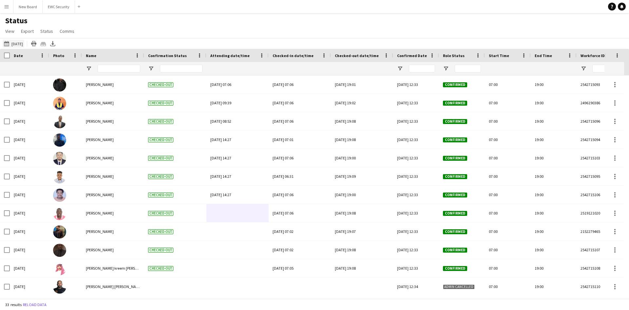
click at [15, 46] on button "[DATE] to [DATE] [DATE]" at bounding box center [14, 44] width 22 height 8
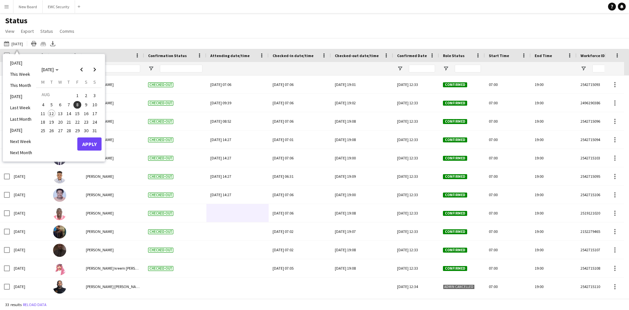
click at [86, 103] on span "9" at bounding box center [86, 105] width 8 height 8
click at [92, 147] on button "Apply" at bounding box center [89, 143] width 24 height 13
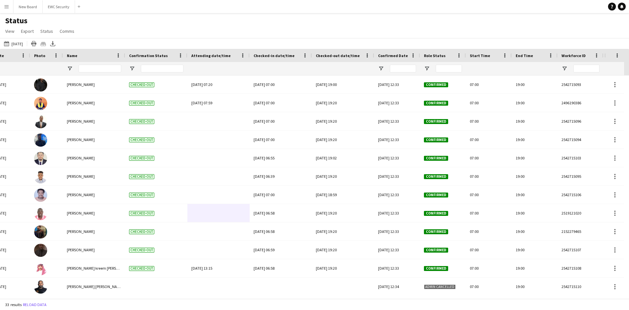
scroll to position [0, 80]
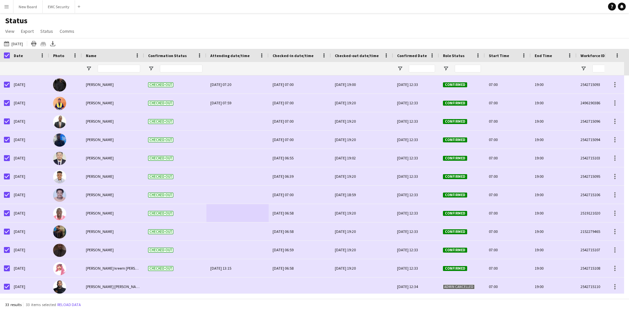
click at [614, 58] on div at bounding box center [614, 55] width 12 height 13
click at [619, 57] on span at bounding box center [617, 55] width 6 height 6
click at [4, 57] on div at bounding box center [5, 55] width 10 height 13
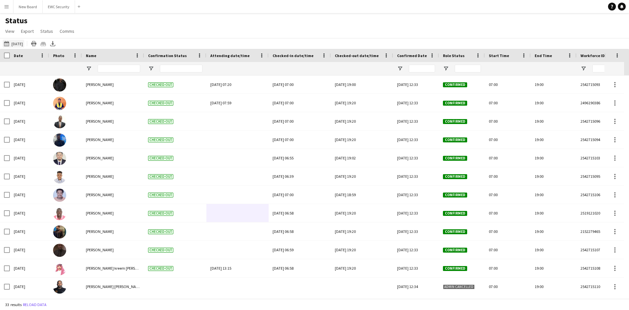
click at [21, 44] on button "[DATE] to [DATE] [DATE]" at bounding box center [14, 44] width 22 height 8
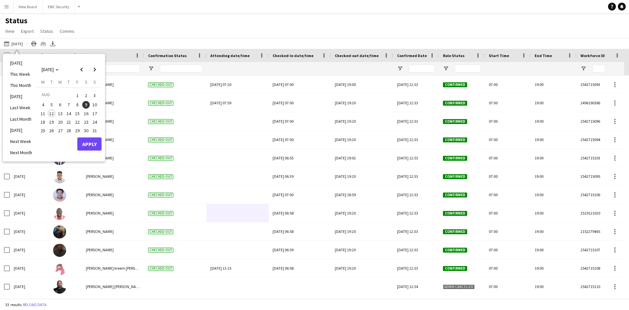
click at [94, 106] on span "10" at bounding box center [95, 105] width 8 height 8
click at [91, 143] on button "Apply" at bounding box center [89, 143] width 24 height 13
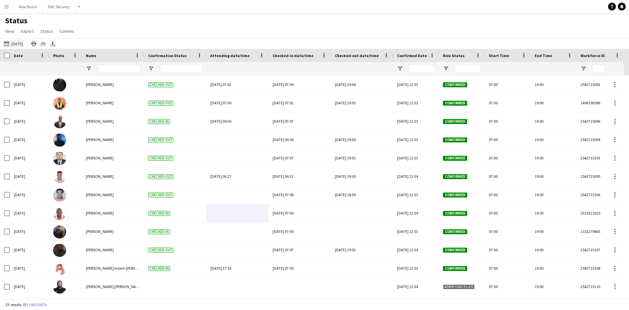
click at [22, 47] on button "[DATE] to [DATE] [DATE]" at bounding box center [14, 44] width 22 height 8
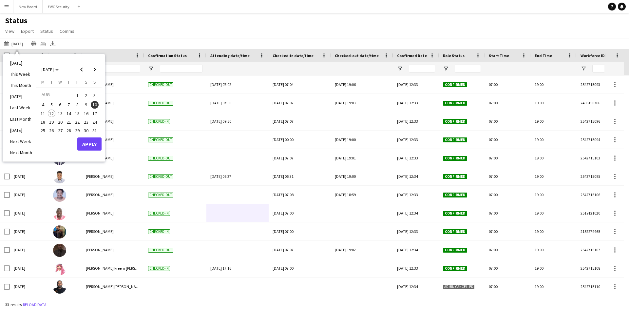
click at [44, 111] on span "11" at bounding box center [43, 113] width 8 height 8
click at [94, 146] on button "Apply" at bounding box center [89, 143] width 24 height 13
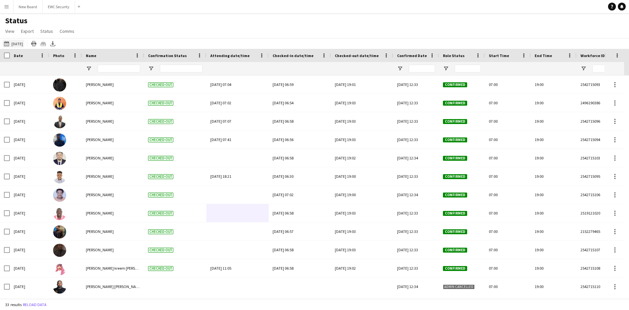
click at [20, 43] on button "[DATE] to [DATE] [DATE]" at bounding box center [14, 44] width 22 height 8
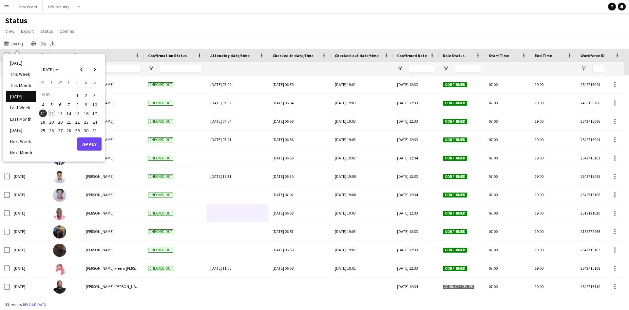
click at [54, 112] on span "12" at bounding box center [52, 113] width 8 height 8
click at [90, 145] on button "Apply" at bounding box center [89, 143] width 24 height 13
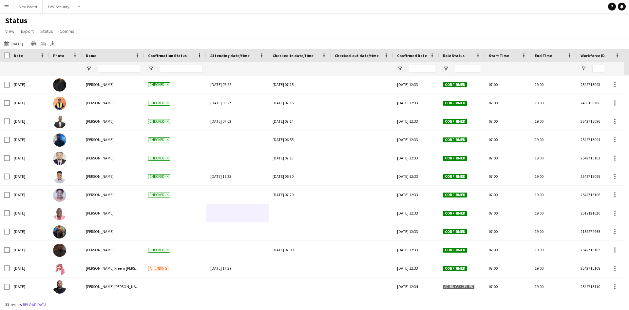
click at [18, 39] on div "[DATE] to [DATE] [DATE] [DATE] This Week This Month [DATE] Last Week Last Month…" at bounding box center [314, 43] width 629 height 11
click at [19, 44] on button "[DATE] to [DATE] [DATE]" at bounding box center [14, 44] width 22 height 8
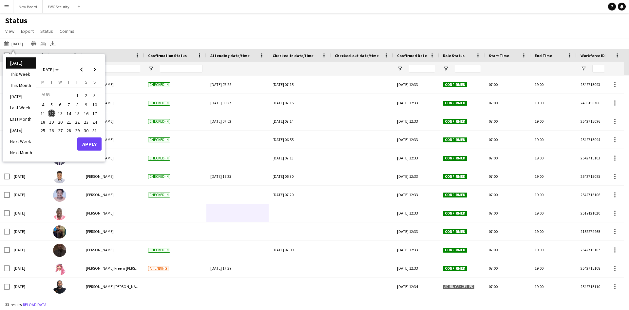
click at [40, 114] on span "11" at bounding box center [43, 113] width 8 height 8
click at [100, 147] on button "Apply" at bounding box center [89, 143] width 24 height 13
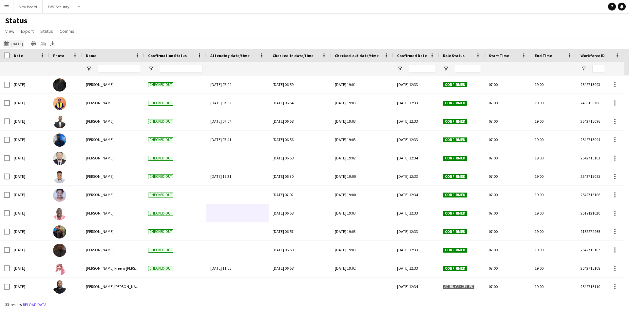
click at [24, 42] on button "[DATE] to [DATE] [DATE]" at bounding box center [14, 44] width 22 height 8
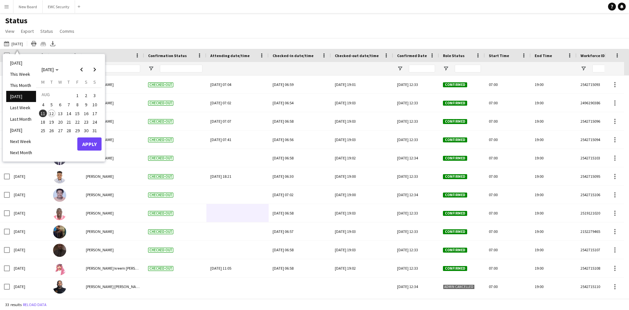
click at [52, 116] on span "12" at bounding box center [52, 113] width 8 height 8
click at [94, 145] on button "Apply" at bounding box center [89, 143] width 24 height 13
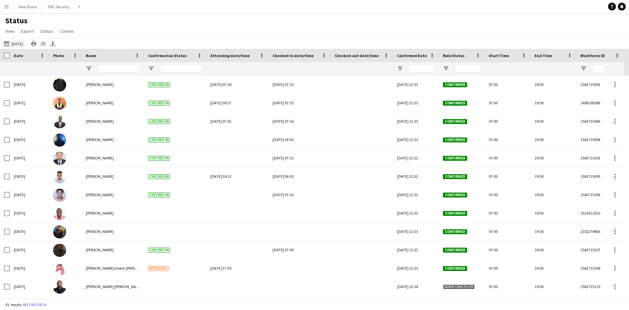
click at [12, 43] on button "[DATE] to [DATE] [DATE]" at bounding box center [14, 44] width 22 height 8
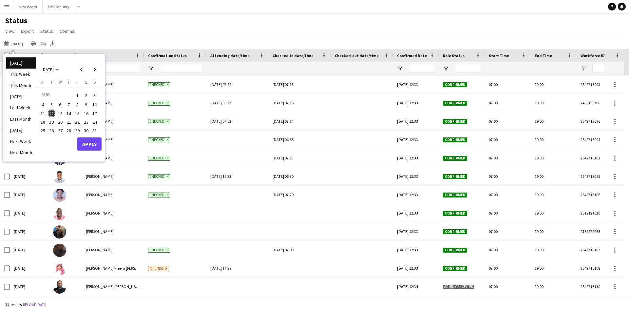
click at [46, 115] on span "11" at bounding box center [43, 113] width 8 height 8
click at [87, 148] on button "Apply" at bounding box center [89, 143] width 24 height 13
